Goal: Task Accomplishment & Management: Use online tool/utility

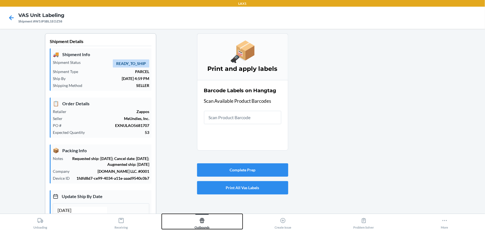
click at [202, 223] on icon at bounding box center [202, 220] width 5 height 5
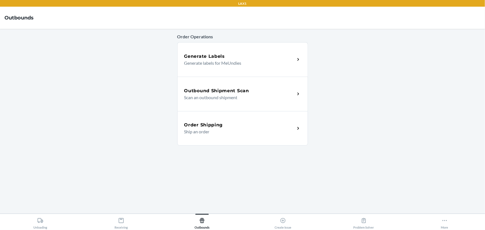
click at [255, 47] on div "Generate Labels Generate labels for MeUndies" at bounding box center [242, 59] width 131 height 34
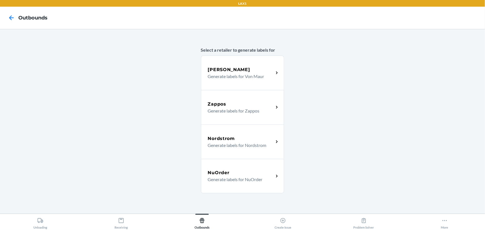
click at [238, 170] on div "NuOrder" at bounding box center [241, 173] width 66 height 7
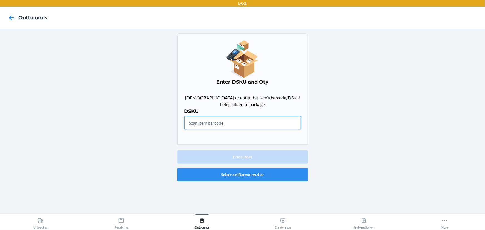
click at [242, 121] on input "text" at bounding box center [242, 122] width 117 height 13
type input "198240005913"
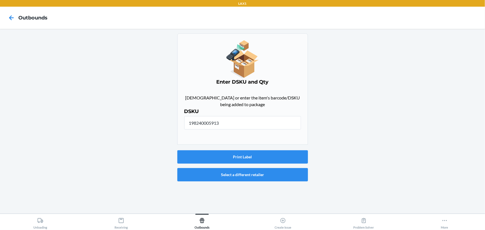
click at [271, 149] on div "Print Label Select a different retailer" at bounding box center [242, 166] width 131 height 36
click at [272, 153] on button "Print Label" at bounding box center [242, 156] width 131 height 13
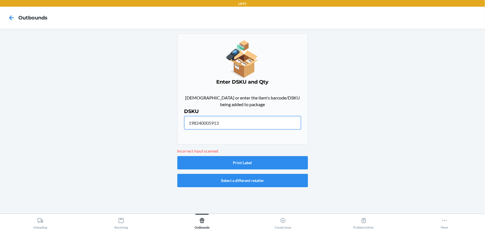
drag, startPoint x: 225, startPoint y: 120, endPoint x: 56, endPoint y: 104, distance: 170.4
click at [56, 105] on main "Enter DSKU and Qty Scan or enter the item's barcode/DSKU being added to package…" at bounding box center [242, 121] width 485 height 185
type input "W400-BL-L"
click at [249, 168] on button "Print Label" at bounding box center [242, 162] width 131 height 13
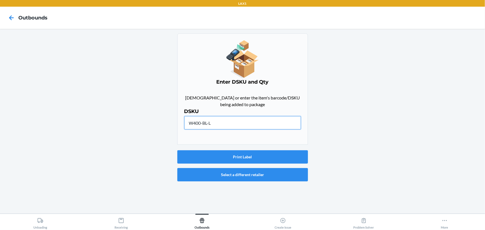
drag, startPoint x: 265, startPoint y: 122, endPoint x: 41, endPoint y: 110, distance: 223.8
click at [43, 110] on main "Enter DSKU and Qty Scan or enter the item's barcode/DSKU being added to package…" at bounding box center [242, 121] width 485 height 185
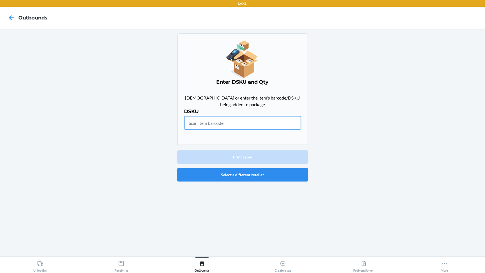
click at [230, 126] on input "text" at bounding box center [242, 122] width 117 height 13
type input "198240005913"
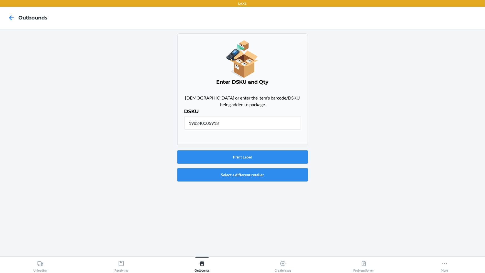
click at [270, 149] on div "Print Label Select a different retailer" at bounding box center [242, 166] width 131 height 36
click at [269, 155] on button "Print Label" at bounding box center [242, 156] width 131 height 13
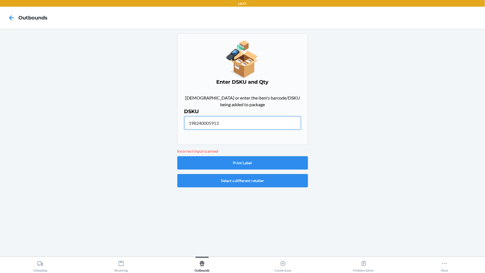
drag, startPoint x: 227, startPoint y: 120, endPoint x: 31, endPoint y: 110, distance: 196.8
click at [50, 112] on main "Enter DSKU and Qty Scan or enter the item's barcode/DSKU being added to package…" at bounding box center [242, 143] width 485 height 228
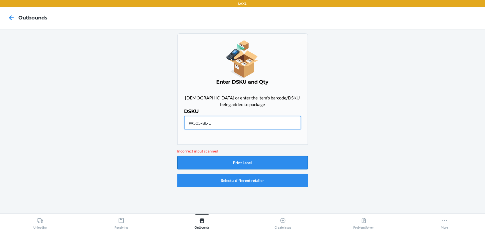
type input "W505-BL-L"
click at [234, 158] on button "Print Label" at bounding box center [242, 162] width 131 height 13
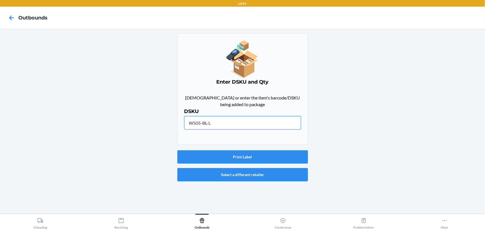
drag, startPoint x: 251, startPoint y: 125, endPoint x: 143, endPoint y: 116, distance: 108.2
click at [133, 123] on main "Enter DSKU and Qty Scan or enter the item's barcode/DSKU being added to package…" at bounding box center [242, 121] width 485 height 185
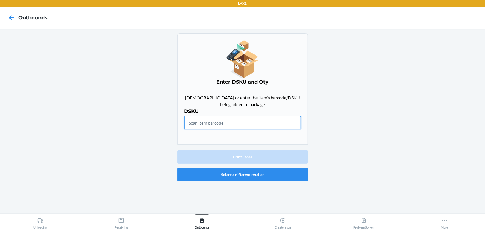
paste input "DQ2SXQNMN9H"
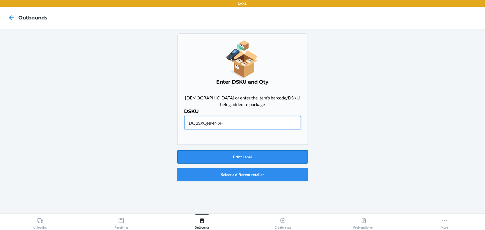
type input "DQ2SXQNMN9H"
click at [247, 158] on button "Print Label" at bounding box center [242, 156] width 131 height 13
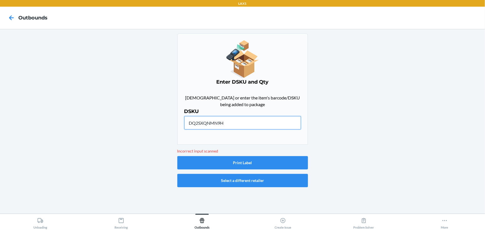
drag, startPoint x: 241, startPoint y: 122, endPoint x: 86, endPoint y: 112, distance: 155.2
click at [91, 113] on main "Enter DSKU and Qty Scan or enter the item's barcode/DSKU being added to package…" at bounding box center [242, 121] width 485 height 185
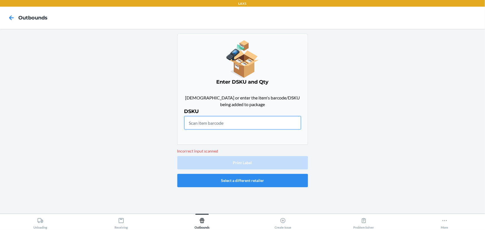
paste input "DQ2SXQNMN9H"
type input "DQ2SXQNMN9H"
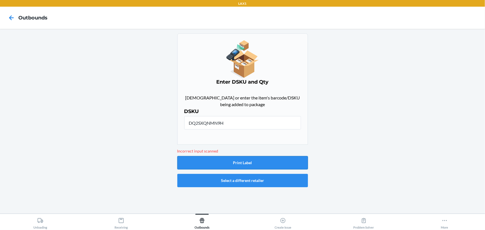
click at [217, 164] on button "Print Label" at bounding box center [242, 162] width 131 height 13
drag, startPoint x: 225, startPoint y: 120, endPoint x: 0, endPoint y: 110, distance: 225.4
click at [0, 111] on main "Enter DSKU and Qty Scan or enter the item's barcode/DSKU being added to package…" at bounding box center [242, 121] width 485 height 185
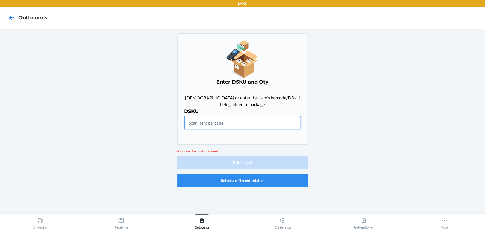
click at [241, 125] on input "text" at bounding box center [242, 122] width 117 height 13
click at [11, 18] on icon at bounding box center [11, 17] width 5 height 5
drag, startPoint x: 0, startPoint y: 22, endPoint x: 3, endPoint y: 22, distance: 3.1
click at [1, 22] on nav "Outbounds" at bounding box center [242, 18] width 485 height 22
click at [10, 19] on icon at bounding box center [11, 17] width 9 height 9
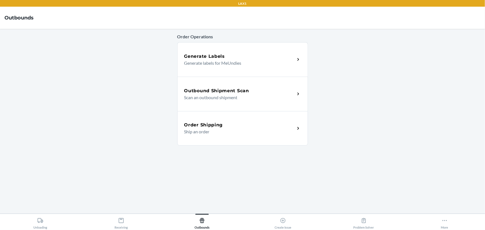
click at [252, 65] on p "Generate labels for MeUndies" at bounding box center [237, 63] width 106 height 7
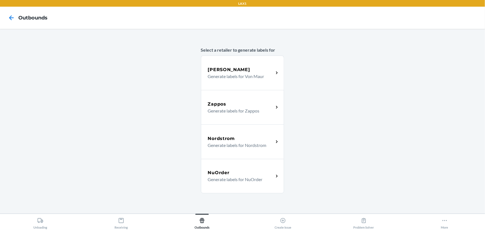
click at [252, 106] on div "Zappos" at bounding box center [241, 104] width 66 height 7
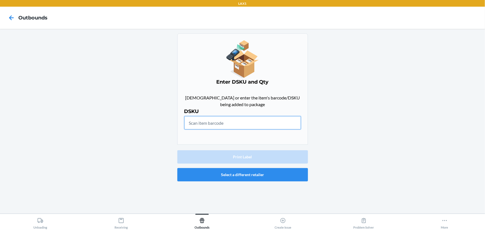
click at [220, 119] on input "text" at bounding box center [242, 122] width 117 height 13
paste input "DQ2SXQNMN9H"
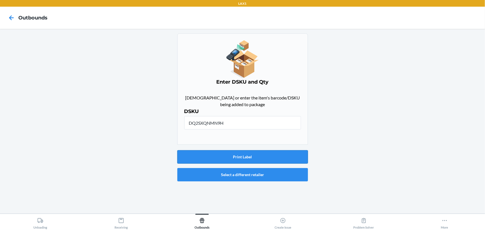
click at [223, 163] on button "Print Label" at bounding box center [242, 156] width 131 height 13
click at [240, 126] on input "DQ2SXQNMN9H" at bounding box center [242, 122] width 117 height 13
paste input "THZS8MRXRT"
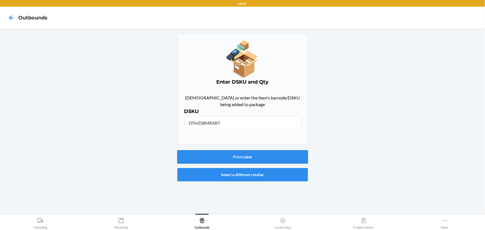
click at [246, 153] on button "Print Label" at bounding box center [242, 156] width 131 height 13
click at [240, 155] on button "Print Label" at bounding box center [242, 156] width 131 height 13
click at [233, 123] on input "DTHZS8MRXRT" at bounding box center [242, 122] width 117 height 13
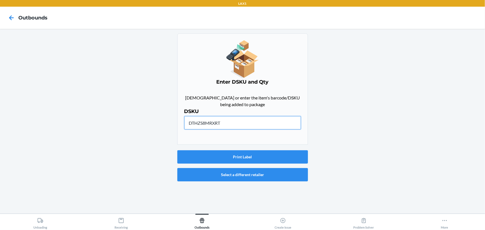
click at [237, 124] on input "DTHZS8MRXRT" at bounding box center [242, 122] width 117 height 13
paste input "KED5NLM5FE"
type input "DKED5NLM5FE"
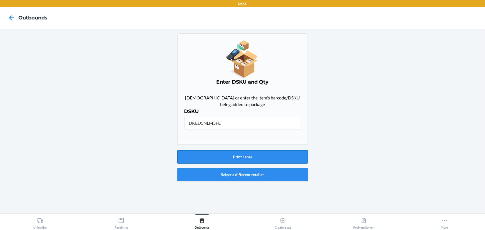
click at [233, 160] on button "Print Label" at bounding box center [242, 156] width 131 height 13
click at [10, 21] on icon at bounding box center [11, 17] width 9 height 9
click at [10, 19] on icon at bounding box center [11, 17] width 5 height 5
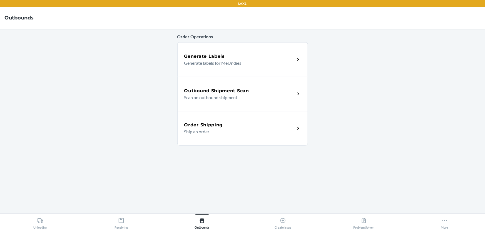
click at [201, 96] on p "Scan an outbound shipment" at bounding box center [237, 97] width 106 height 7
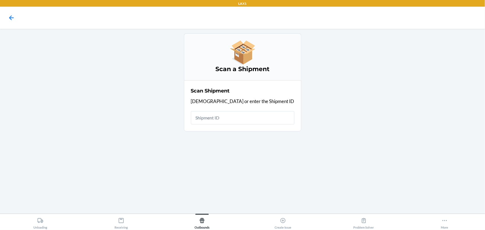
click at [225, 120] on input "text" at bounding box center [242, 117] width 103 height 13
click at [231, 118] on input "text" at bounding box center [242, 117] width 103 height 13
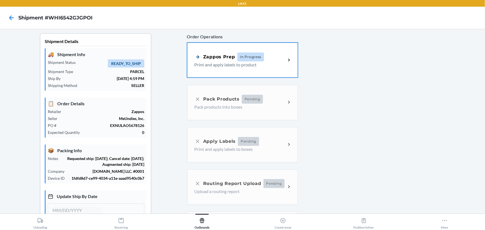
type input "[DATE]"
click at [219, 64] on p "Print and apply labels to product" at bounding box center [237, 64] width 87 height 7
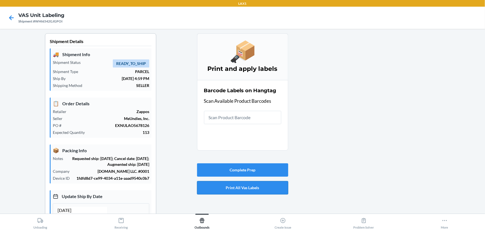
click at [245, 188] on button "Print All Vas Labels" at bounding box center [242, 187] width 91 height 13
click at [370, 195] on div at bounding box center [384, 175] width 193 height 285
click at [247, 121] on input "text" at bounding box center [242, 117] width 77 height 13
type input "M600-BL-L"
drag, startPoint x: 282, startPoint y: 141, endPoint x: 332, endPoint y: 179, distance: 62.9
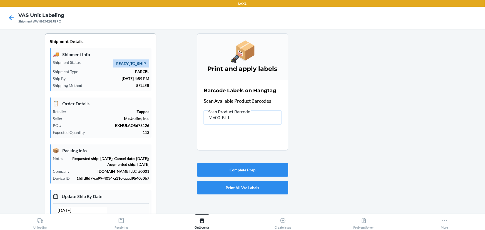
click at [332, 179] on div "Shipment Details 🚚 Shipment Info Shipment Status READY_TO_SHIP Shipment Type PA…" at bounding box center [242, 175] width 476 height 285
